Goal: Information Seeking & Learning: Understand process/instructions

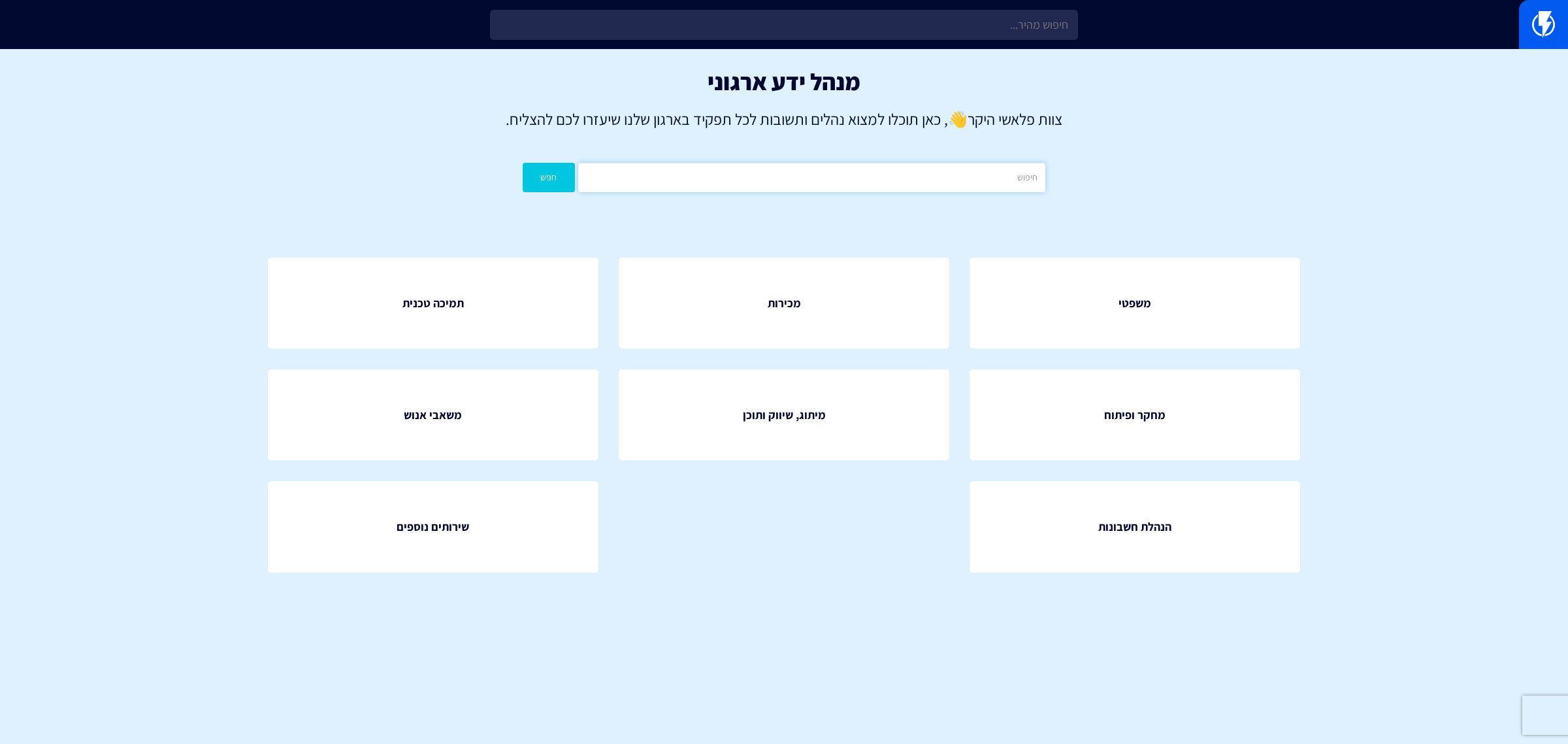
click at [994, 175] on input "text" at bounding box center [811, 177] width 467 height 29
type input "המלצות מוצרים"
click at [523, 163] on button "חפש" at bounding box center [549, 177] width 53 height 29
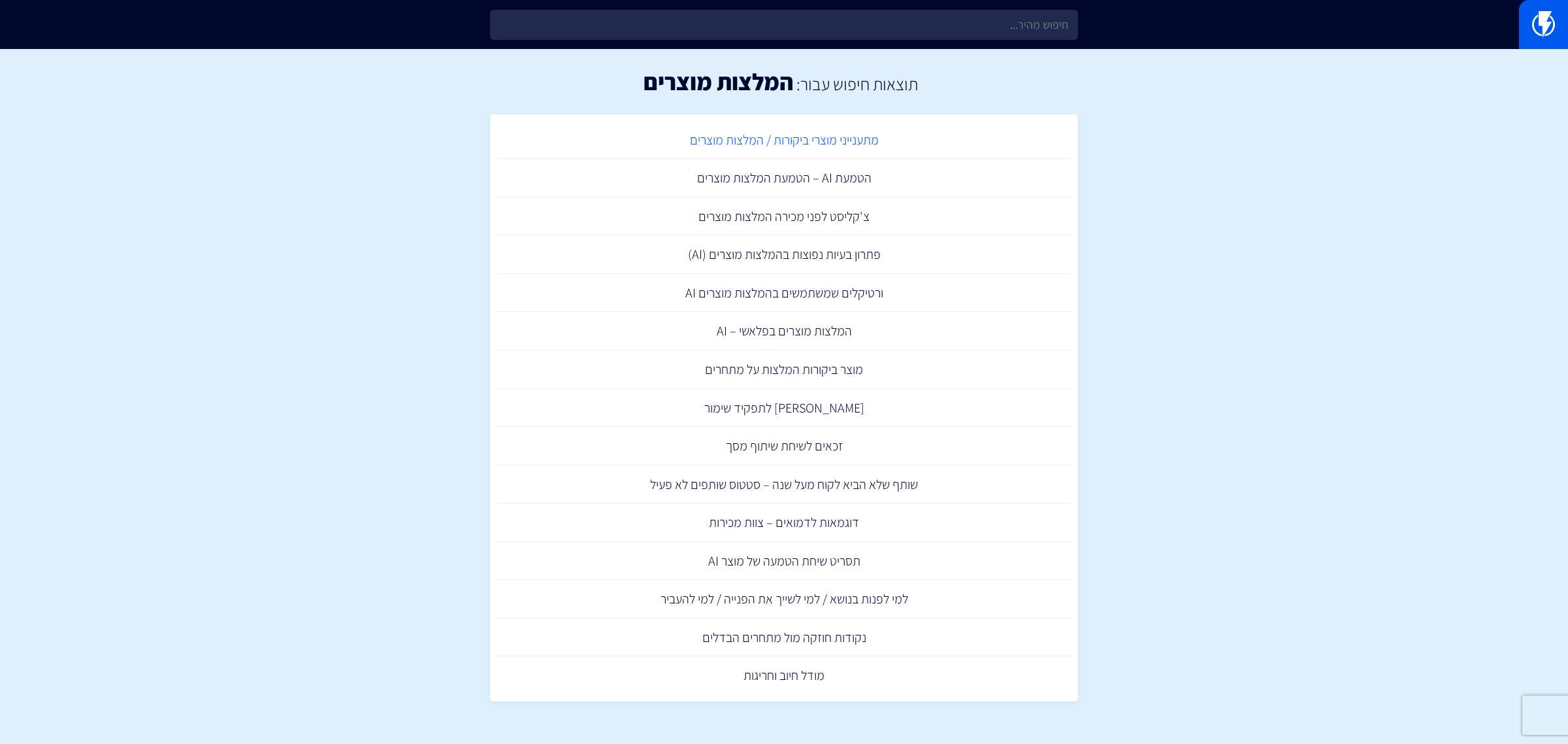
click at [795, 140] on link "מתענייני מוצרי ביקורות / המלצות מוצרים" at bounding box center [784, 140] width 575 height 38
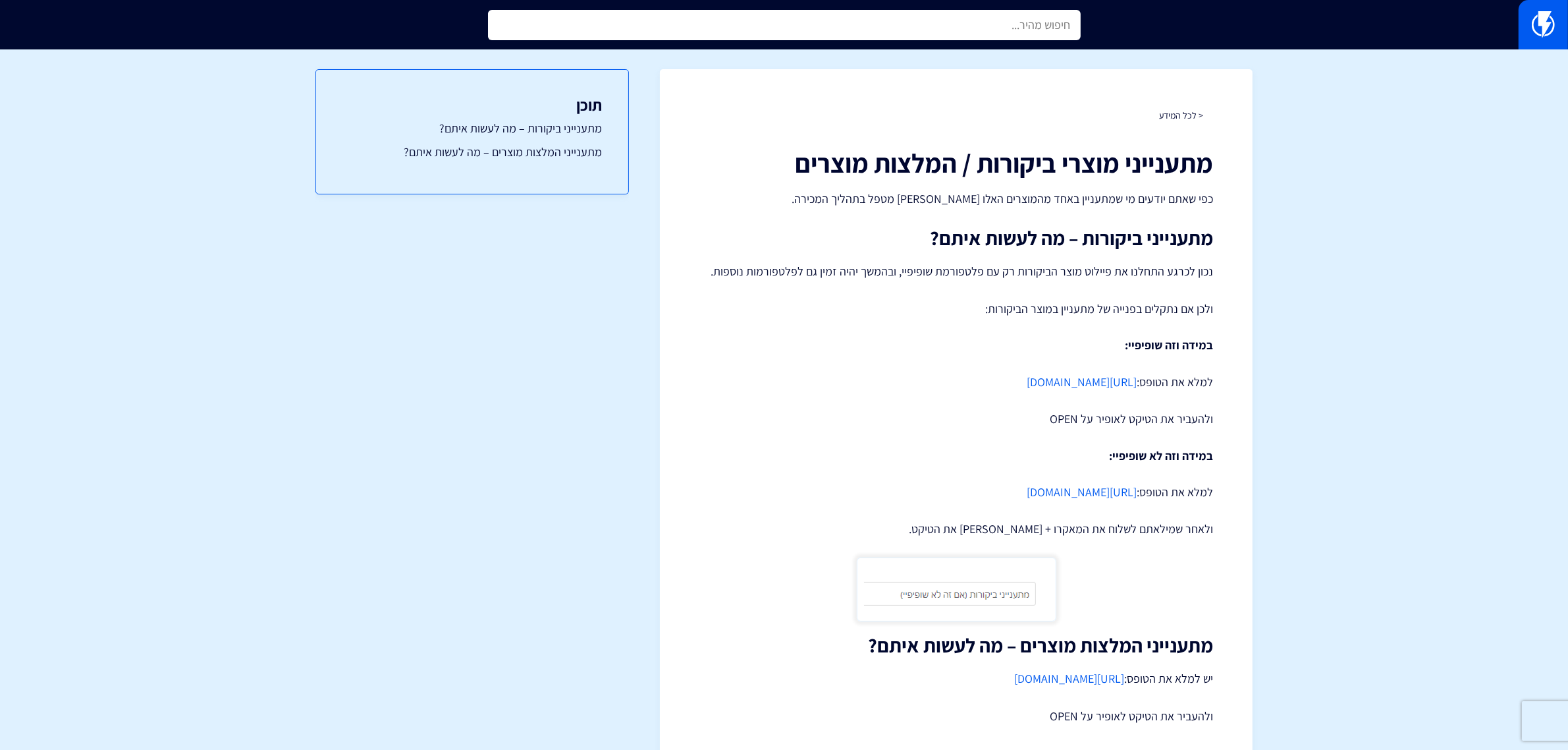
click at [1026, 32] on input "text" at bounding box center [784, 25] width 592 height 30
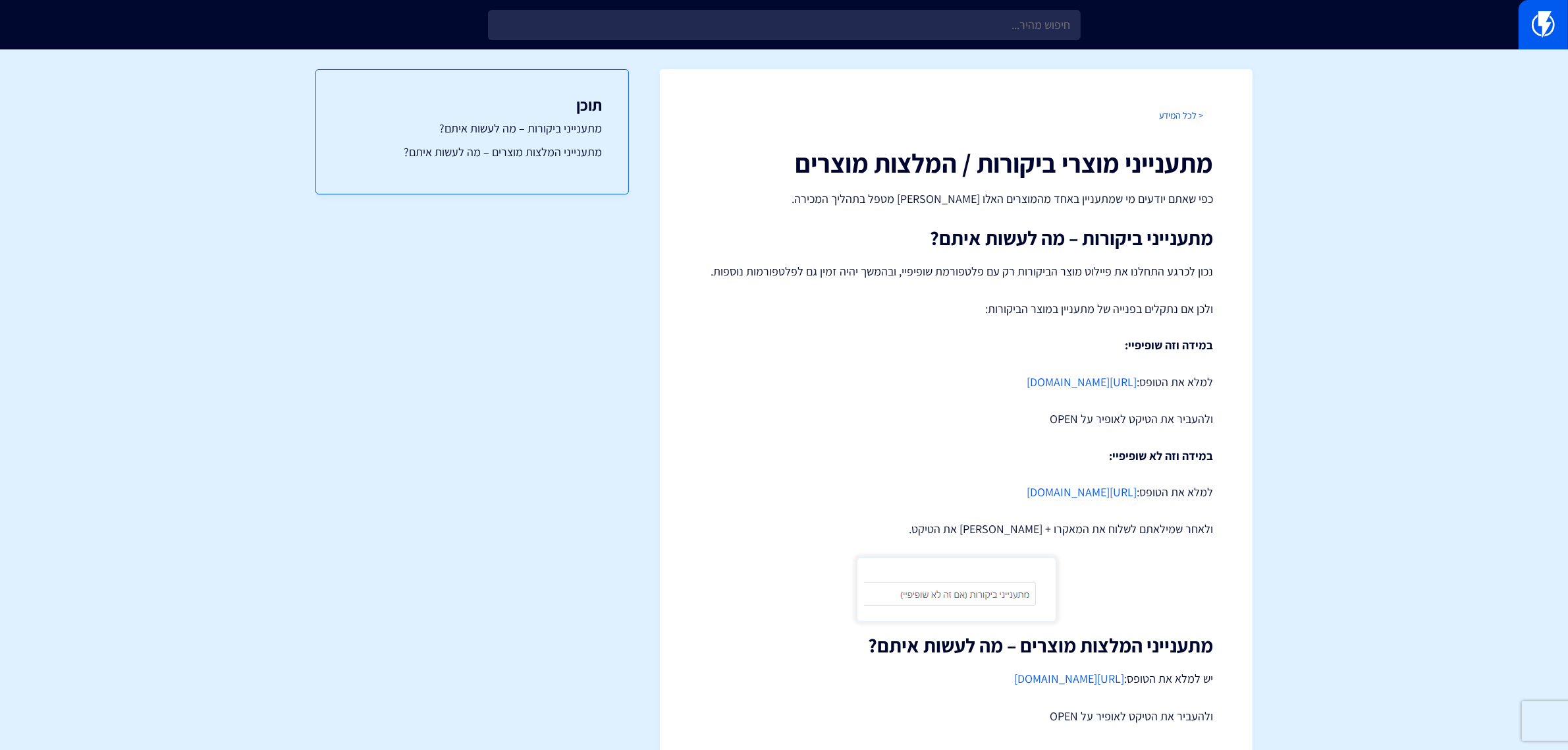
click at [1173, 114] on link "< לכל המידע" at bounding box center [1181, 115] width 44 height 12
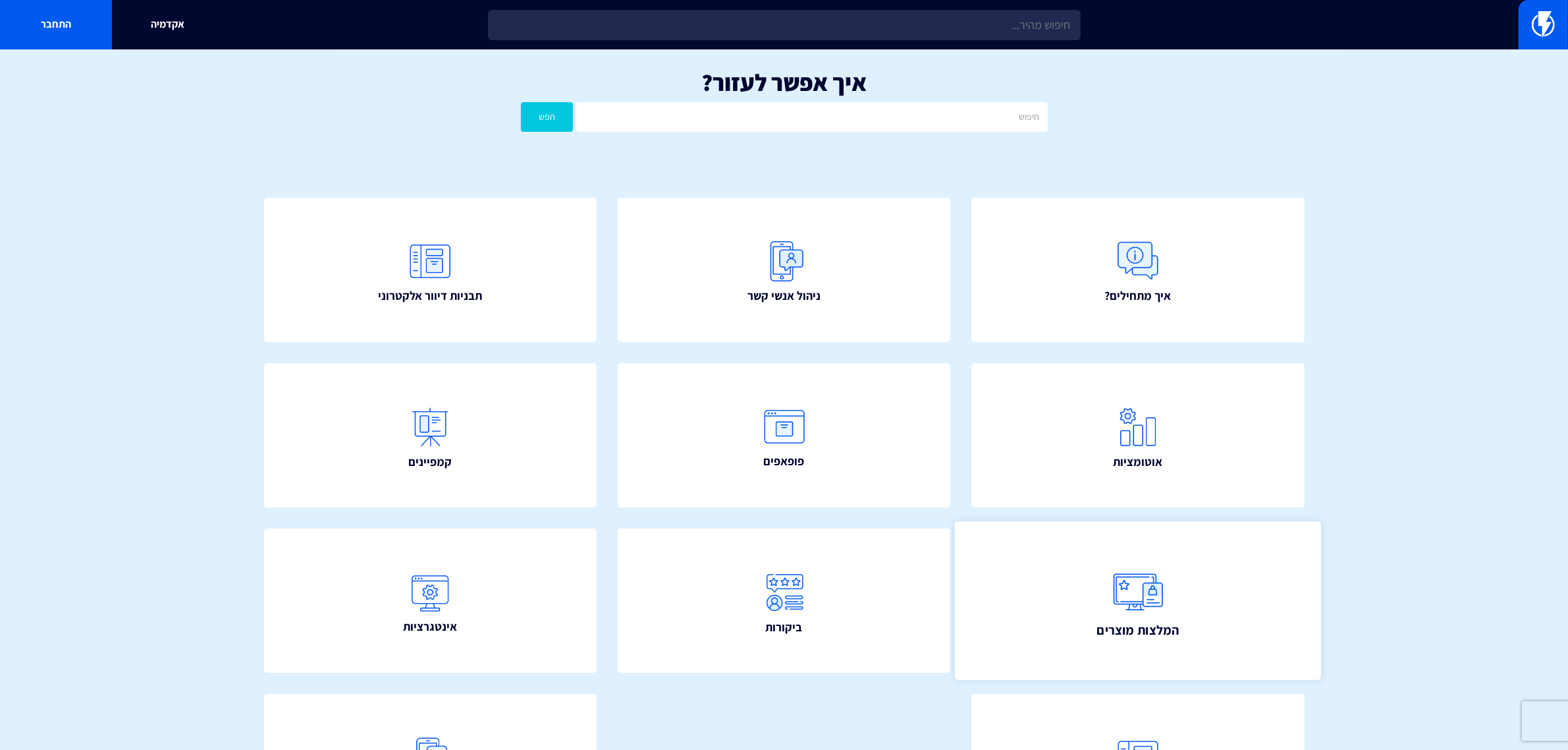
click at [1165, 568] on img at bounding box center [1137, 590] width 58 height 58
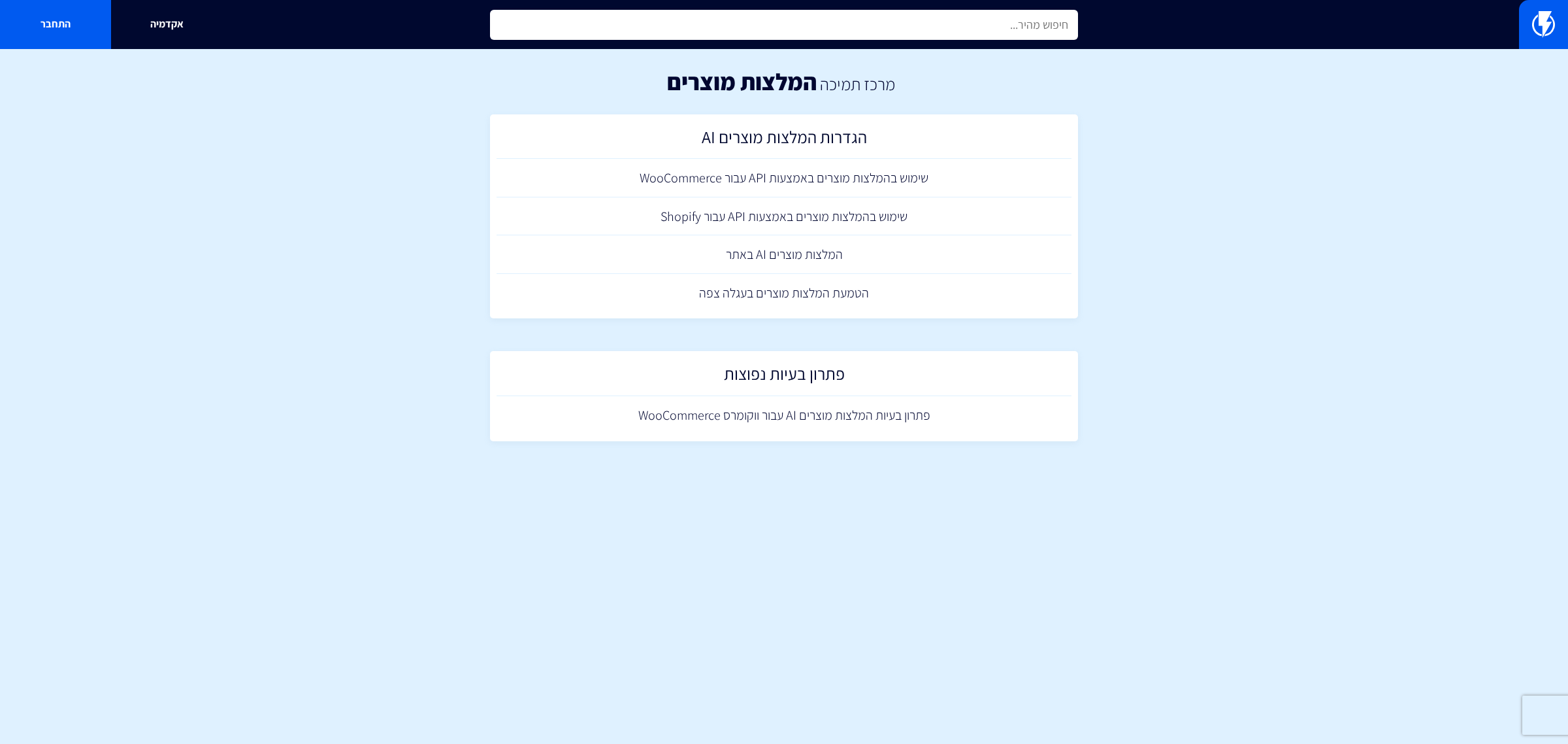
click at [997, 24] on input "text" at bounding box center [784, 25] width 588 height 30
type input "מכסת"
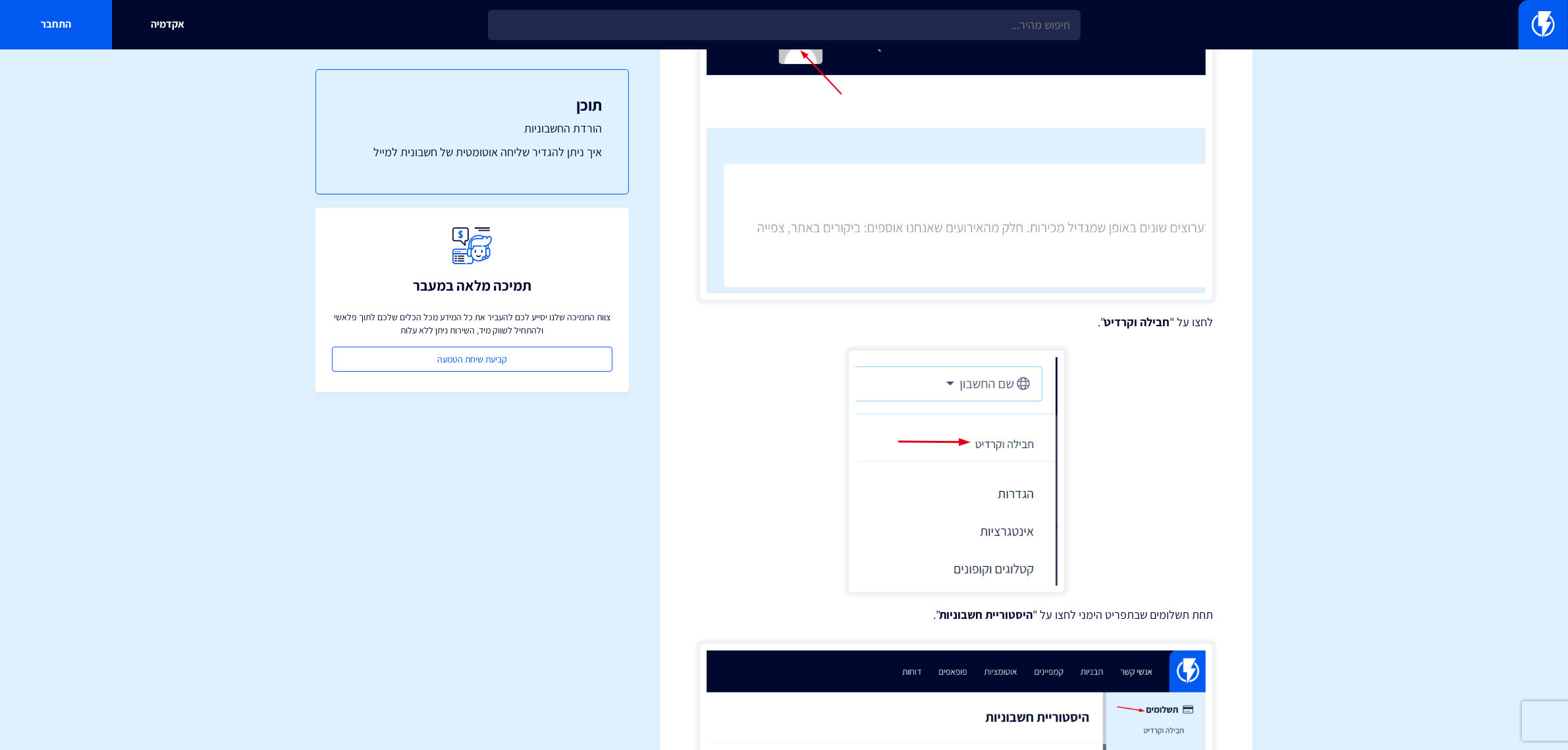
scroll to position [271, 0]
